Goal: Information Seeking & Learning: Learn about a topic

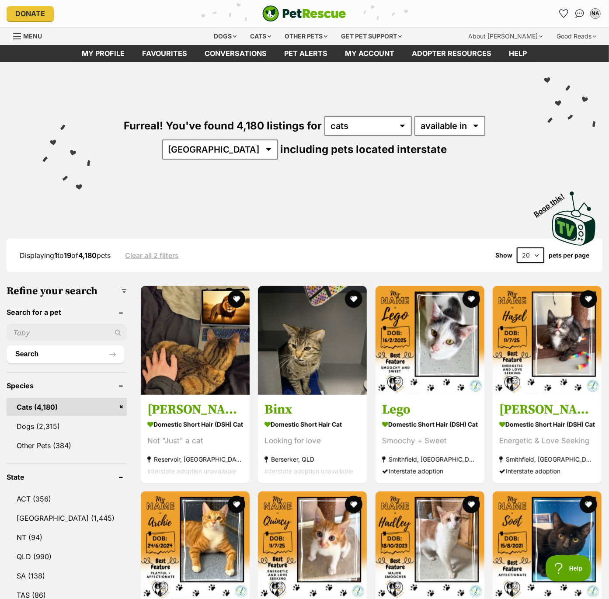
click at [526, 255] on select "20 40 60" at bounding box center [531, 255] width 28 height 16
select select "60"
click at [517, 247] on select "20 40 60" at bounding box center [531, 255] width 28 height 16
click at [68, 518] on link "[GEOGRAPHIC_DATA] (1,445)" at bounding box center [67, 518] width 120 height 18
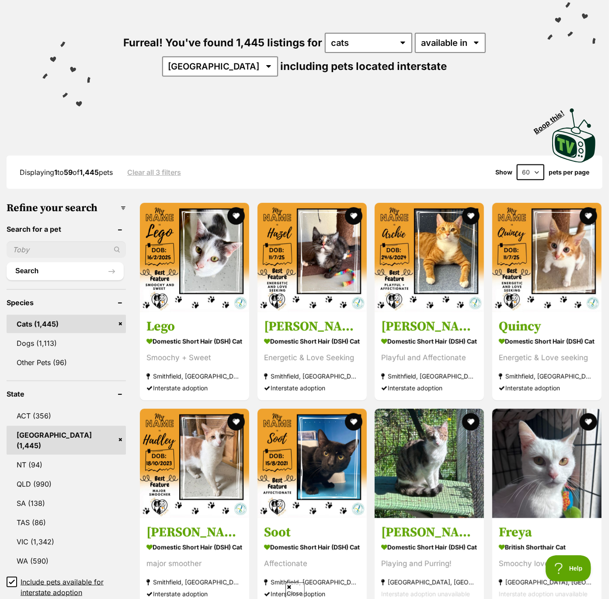
scroll to position [86, 0]
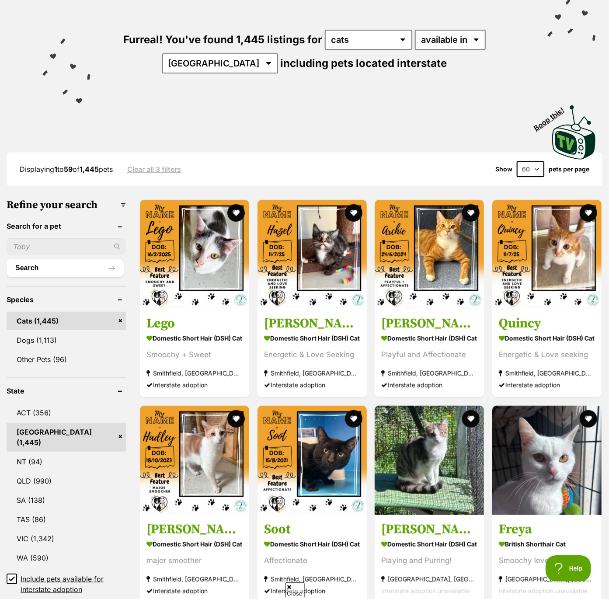
click at [12, 576] on icon at bounding box center [12, 579] width 6 height 6
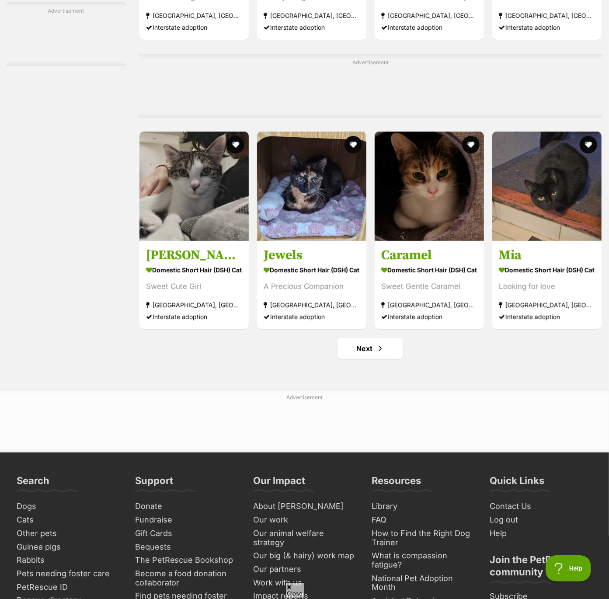
scroll to position [3797, 0]
